Goal: Task Accomplishment & Management: Use online tool/utility

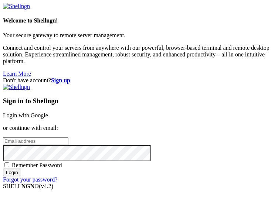
click at [48, 112] on link "Login with Google" at bounding box center [25, 115] width 45 height 6
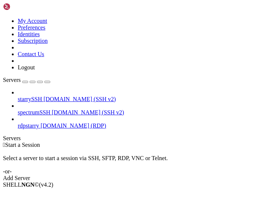
click at [39, 123] on span "rdpstarry" at bounding box center [28, 126] width 21 height 6
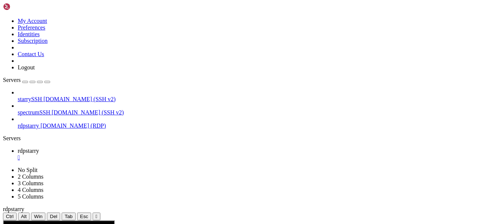
click at [97, 214] on div "" at bounding box center [97, 217] width 2 height 6
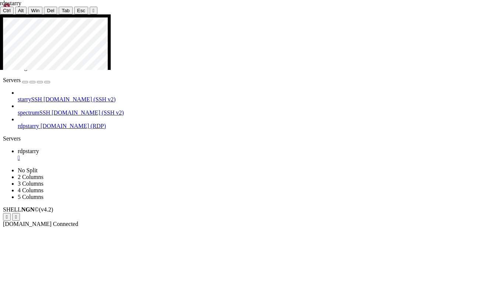
click at [250, 14] on div at bounding box center [252, 14] width 504 height 0
click at [93, 8] on div "" at bounding box center [94, 11] width 2 height 6
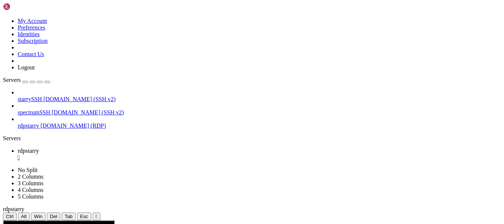
click at [100, 213] on button "" at bounding box center [97, 217] width 8 height 8
